Goal: Information Seeking & Learning: Learn about a topic

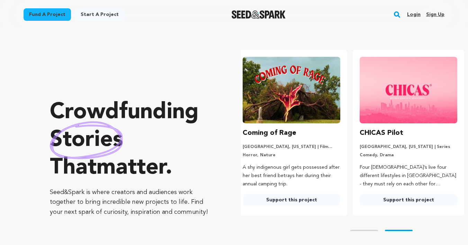
scroll to position [0, 123]
click at [50, 11] on link "Fund a project" at bounding box center [47, 14] width 47 height 12
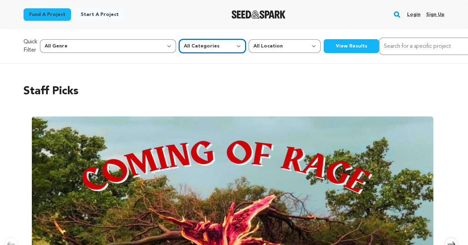
click at [179, 41] on select "All Categories Film Feature Film Short Series Music Video Comics Artist Residen…" at bounding box center [212, 46] width 67 height 14
select select "382"
click at [179, 39] on select "All Categories Film Feature Film Short Series Music Video Comics Artist Residen…" at bounding box center [212, 46] width 67 height 14
click at [324, 45] on button "View Results" at bounding box center [351, 46] width 55 height 14
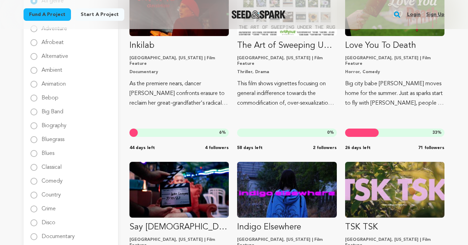
scroll to position [125, 0]
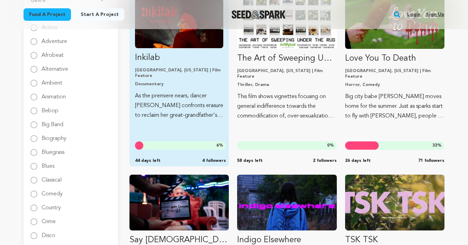
click at [208, 91] on p "As the premiere nears, dancer Joti Singh confronts erasure to reclaim her great…" at bounding box center [179, 105] width 88 height 29
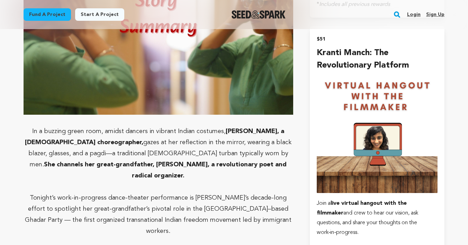
scroll to position [1063, 0]
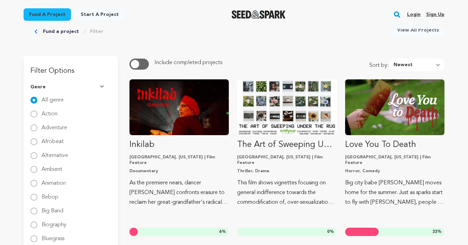
scroll to position [86, 0]
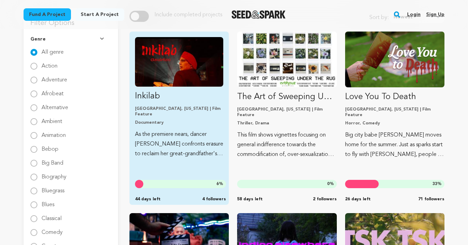
click at [146, 99] on p "Inkilab" at bounding box center [179, 96] width 88 height 11
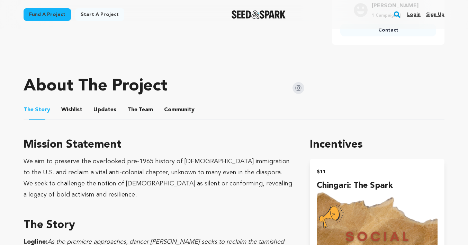
scroll to position [322, 0]
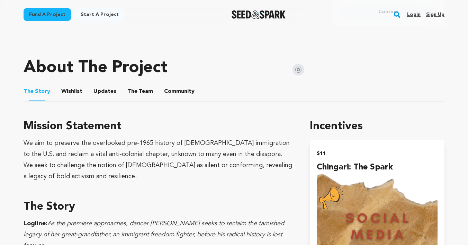
click at [142, 89] on button "The Team" at bounding box center [140, 93] width 17 height 17
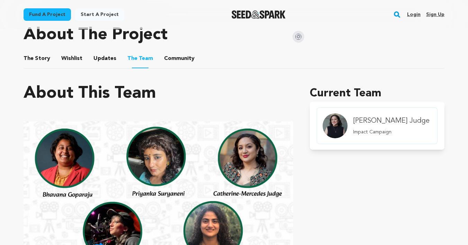
scroll to position [335, 0]
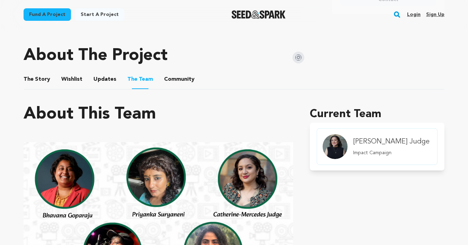
click at [73, 79] on button "Wishlist" at bounding box center [72, 80] width 17 height 17
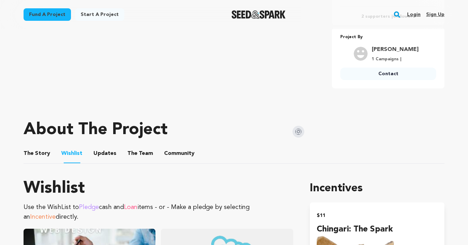
scroll to position [311, 0]
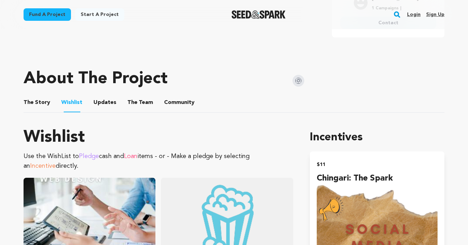
click at [37, 101] on button "The Story" at bounding box center [37, 104] width 17 height 17
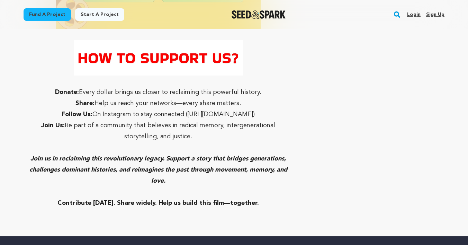
scroll to position [4982, 0]
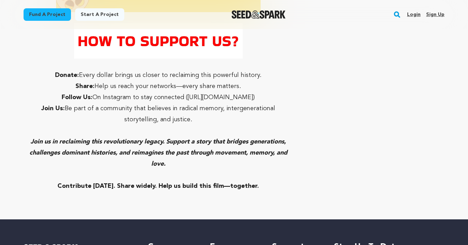
scroll to position [311, 0]
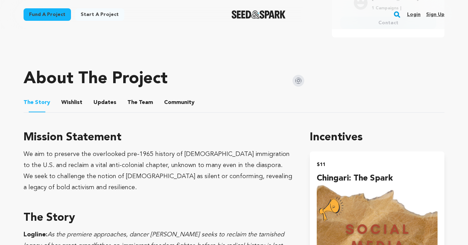
scroll to position [335, 0]
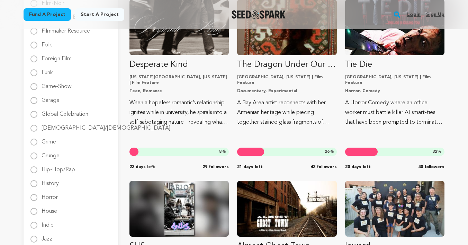
scroll to position [291, 0]
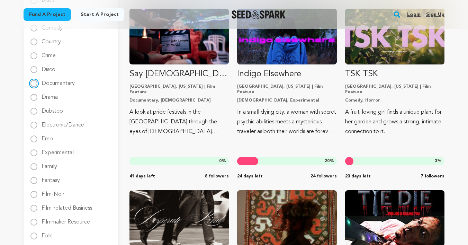
click at [35, 84] on input "Documentary" at bounding box center [33, 83] width 7 height 7
radio input "true"
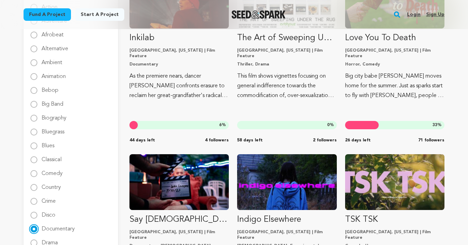
scroll to position [35, 0]
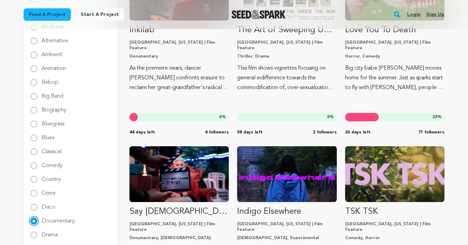
scroll to position [159, 0]
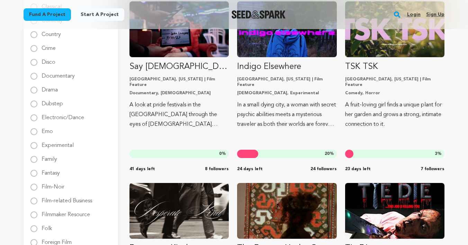
scroll to position [303, 0]
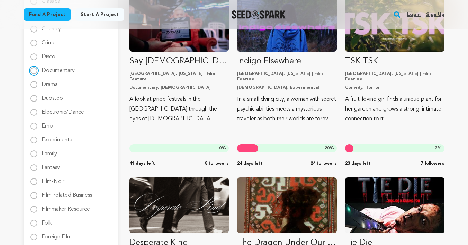
click at [35, 71] on input "Documentary" at bounding box center [33, 70] width 7 height 7
radio input "true"
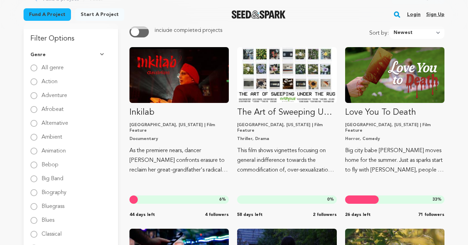
scroll to position [73, 0]
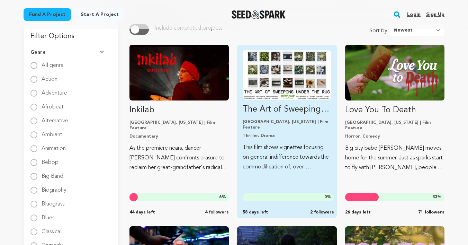
click at [258, 117] on link "The Art of Sweeping Under The Rug Los Angeles, California | Film Feature Thrill…" at bounding box center [287, 111] width 88 height 122
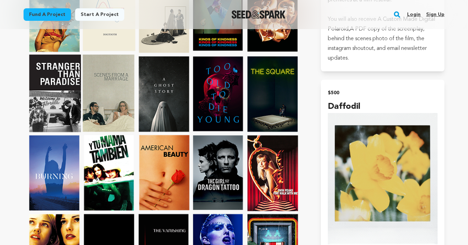
scroll to position [2179, 0]
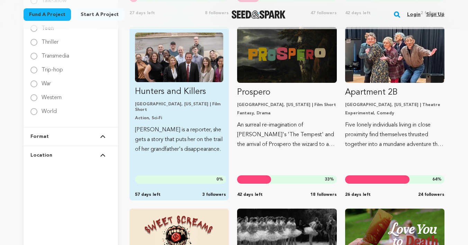
scroll to position [1194, 0]
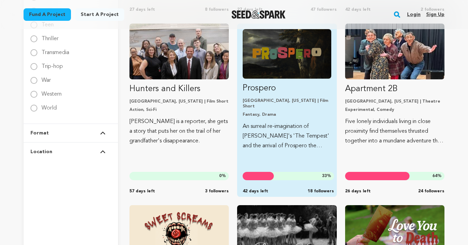
click at [258, 122] on p "An surreal re-imagination of [PERSON_NAME]'s 'The Tempest' and the arrival of P…" at bounding box center [287, 136] width 88 height 29
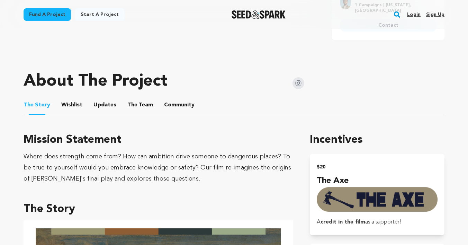
scroll to position [325, 0]
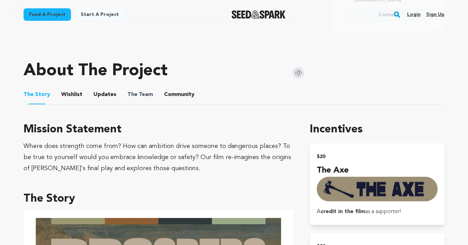
click at [146, 97] on span "The Team" at bounding box center [140, 94] width 26 height 8
click at [141, 94] on button "The Team" at bounding box center [140, 96] width 17 height 17
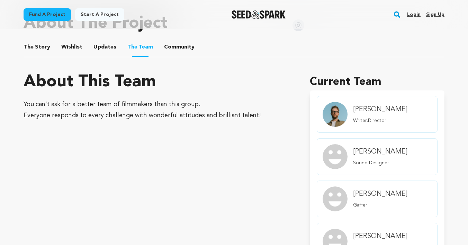
scroll to position [368, 0]
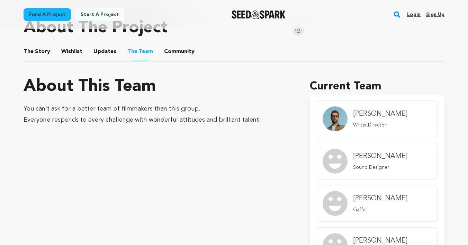
click at [73, 52] on button "Wishlist" at bounding box center [72, 53] width 17 height 17
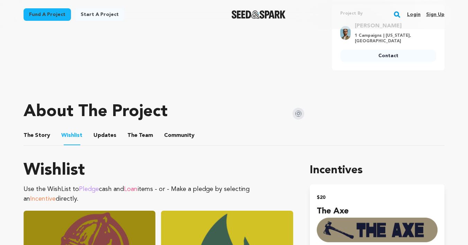
scroll to position [259, 0]
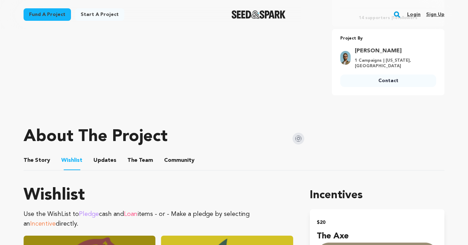
click at [106, 165] on button "Updates" at bounding box center [105, 161] width 17 height 17
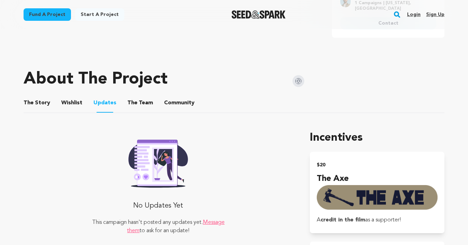
scroll to position [287, 0]
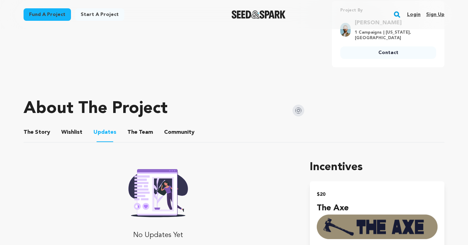
click at [164, 123] on li "Community Community" at bounding box center [179, 132] width 30 height 19
click at [164, 125] on li "Community Community" at bounding box center [179, 132] width 30 height 19
click at [164, 131] on span "Community" at bounding box center [179, 132] width 30 height 8
click at [40, 131] on button "The Story" at bounding box center [37, 133] width 17 height 17
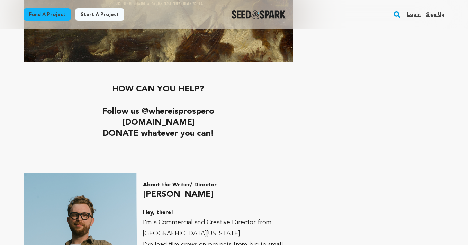
scroll to position [2442, 0]
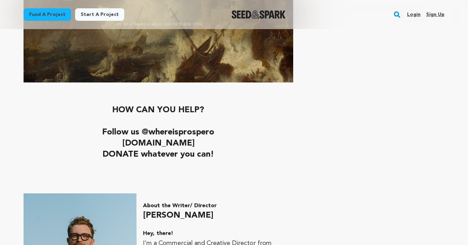
drag, startPoint x: 102, startPoint y: 131, endPoint x: 219, endPoint y: 131, distance: 116.7
click at [219, 138] on h2 "[DOMAIN_NAME]" at bounding box center [159, 143] width 270 height 11
copy strong "[DOMAIN_NAME]"
